Goal: Task Accomplishment & Management: Manage account settings

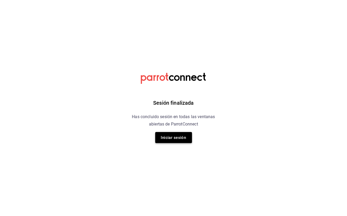
click at [172, 138] on button "Iniciar sesión" at bounding box center [173, 137] width 37 height 11
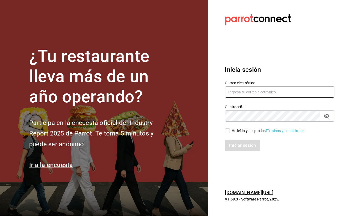
click at [249, 95] on input "text" at bounding box center [280, 91] width 110 height 11
type input "[EMAIL_ADDRESS][DOMAIN_NAME]"
